Goal: Communication & Community: Connect with others

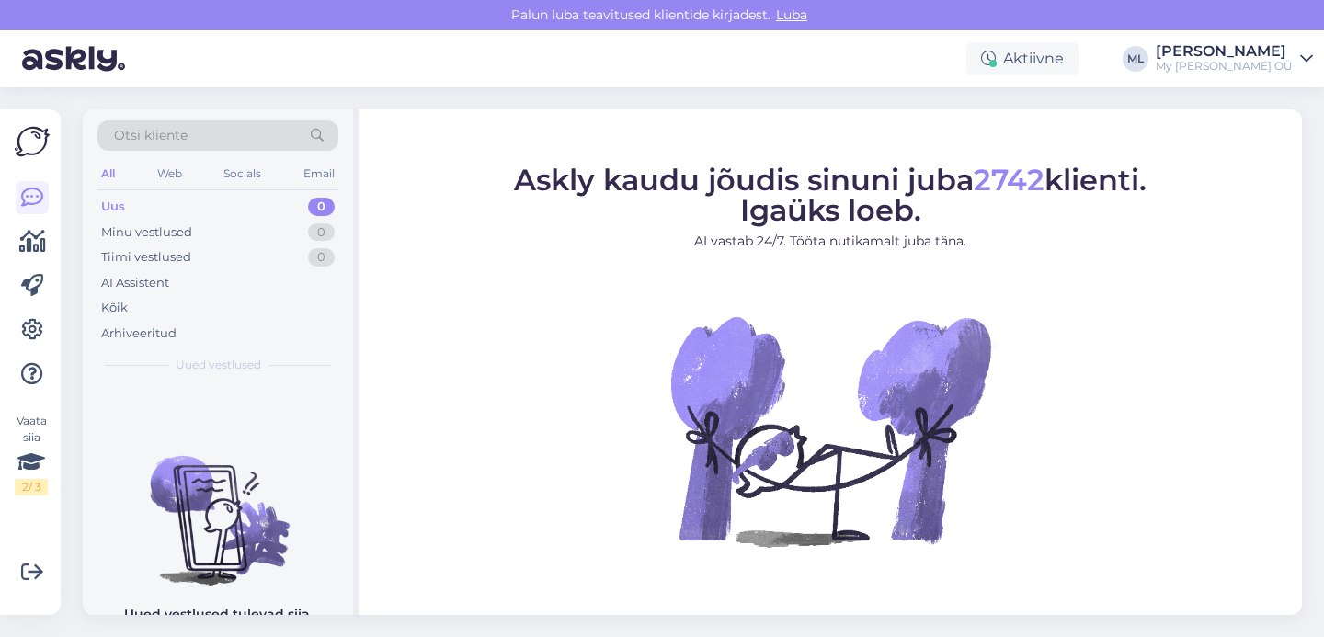
click at [110, 205] on div "Uus" at bounding box center [113, 207] width 24 height 18
